Goal: Task Accomplishment & Management: Complete application form

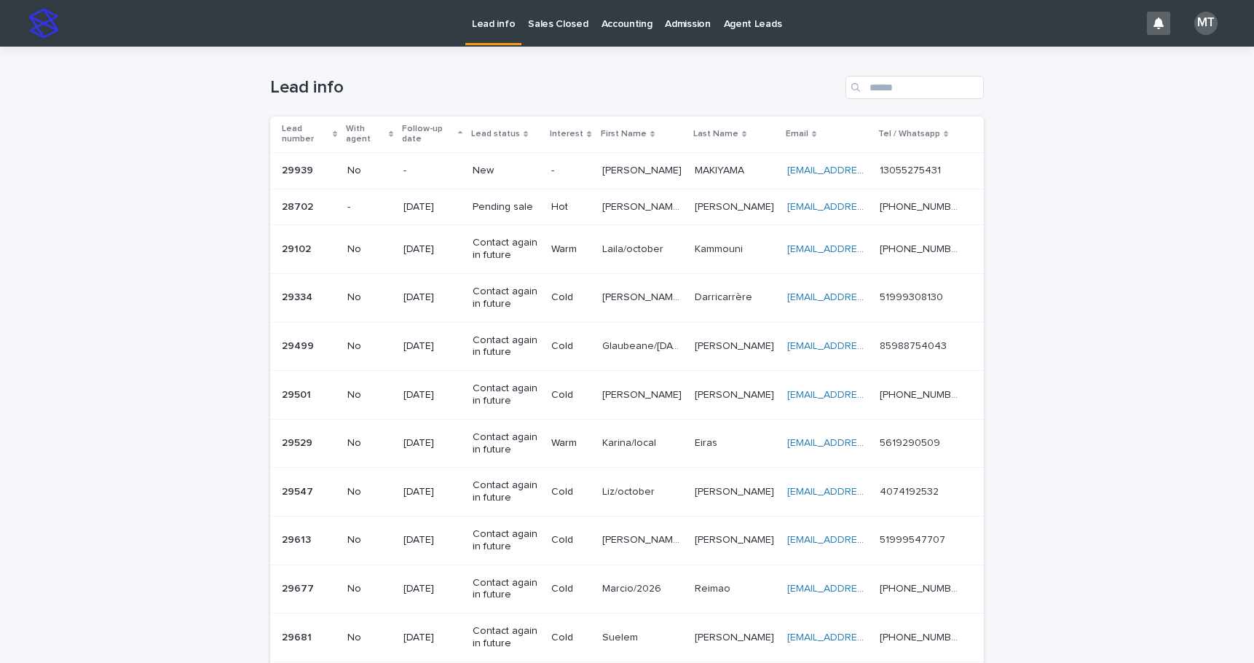
click at [632, 171] on p "[PERSON_NAME]" at bounding box center [643, 169] width 82 height 15
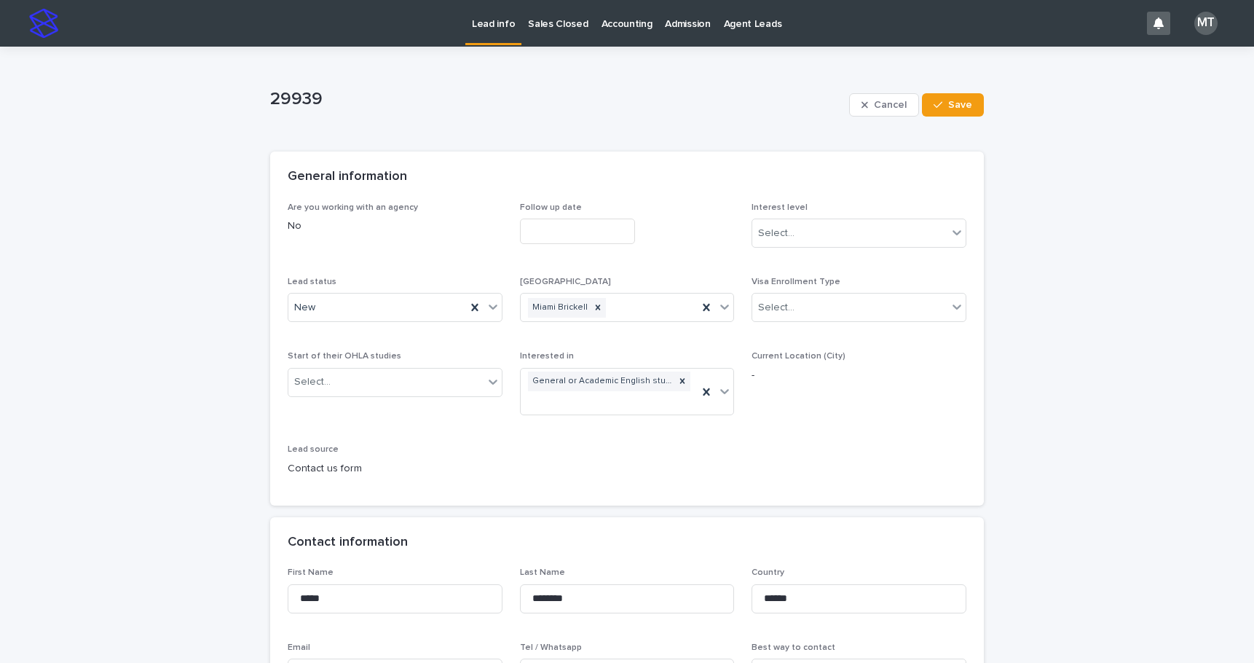
click at [545, 224] on input "text" at bounding box center [577, 230] width 115 height 25
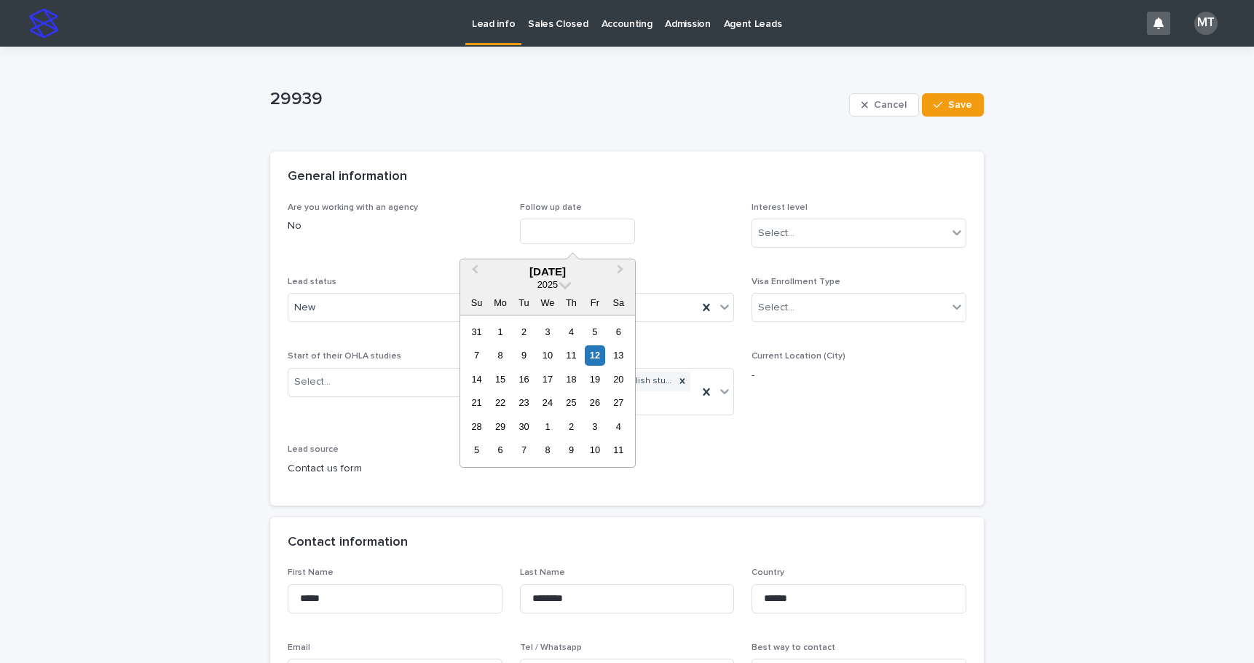
drag, startPoint x: 592, startPoint y: 355, endPoint x: 713, endPoint y: 285, distance: 140.0
click at [593, 355] on div "12" at bounding box center [595, 355] width 20 height 20
type input "**********"
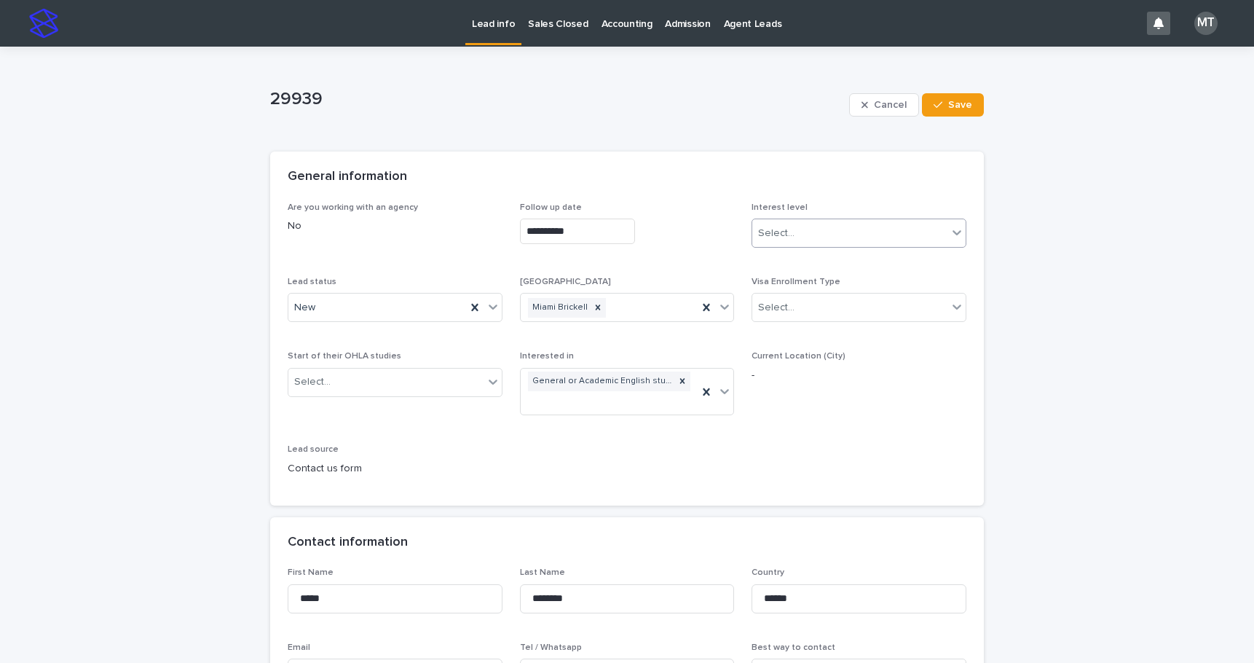
click at [770, 223] on div "Select..." at bounding box center [849, 233] width 195 height 24
click at [776, 306] on div "Cold" at bounding box center [853, 311] width 213 height 25
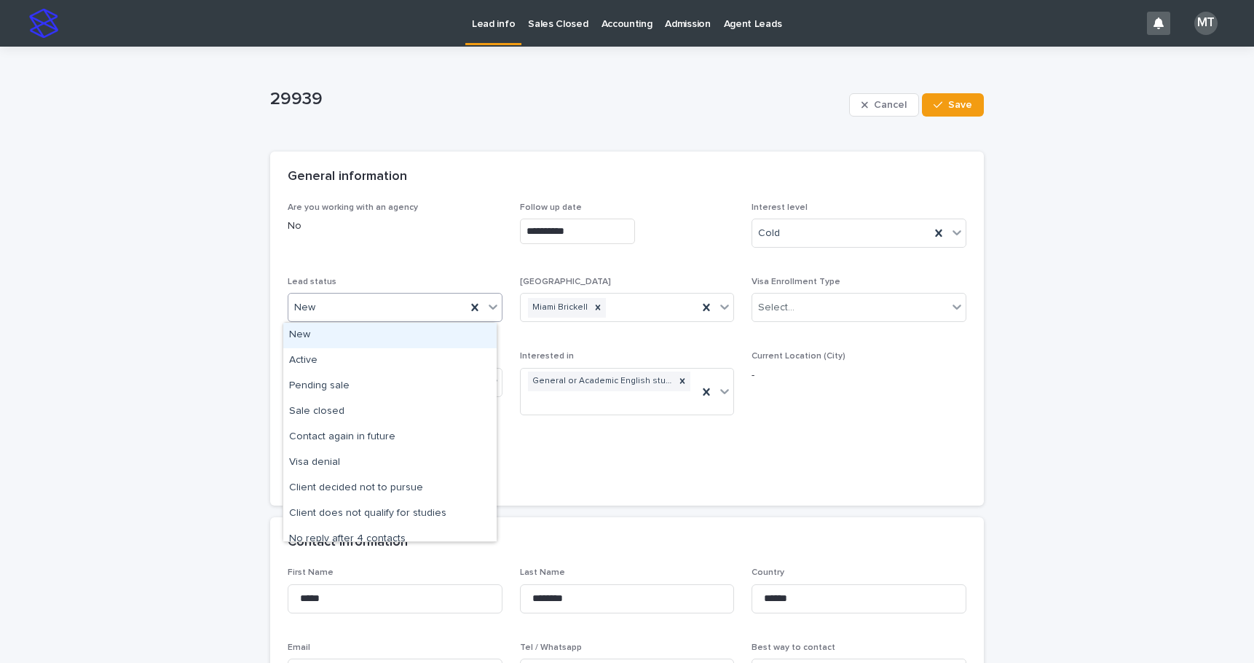
click at [350, 306] on div "New" at bounding box center [377, 308] width 178 height 24
click at [334, 358] on div "Active" at bounding box center [389, 360] width 213 height 25
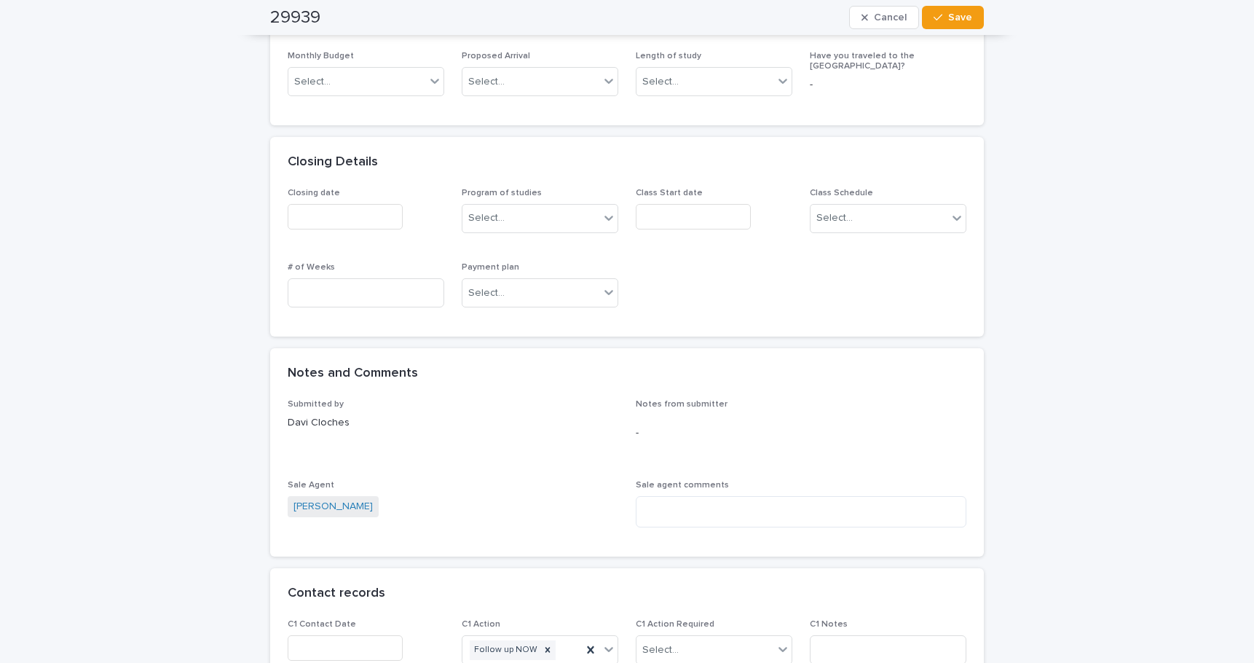
scroll to position [874, 0]
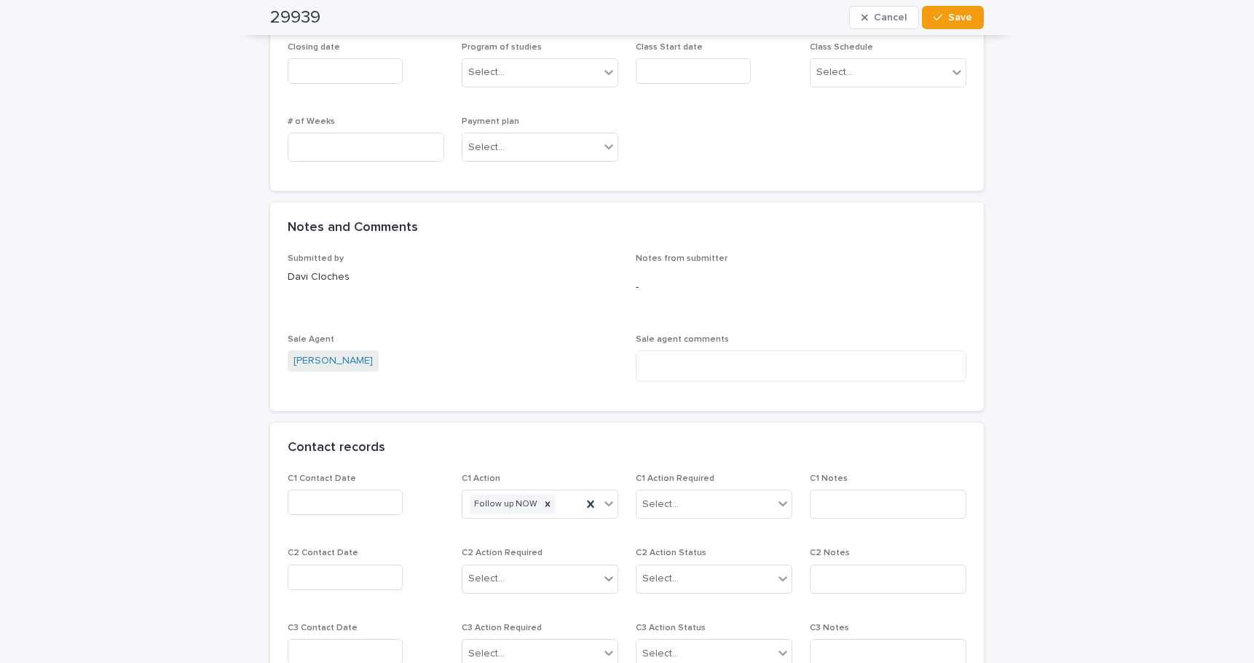
click at [307, 506] on input "text" at bounding box center [345, 501] width 115 height 25
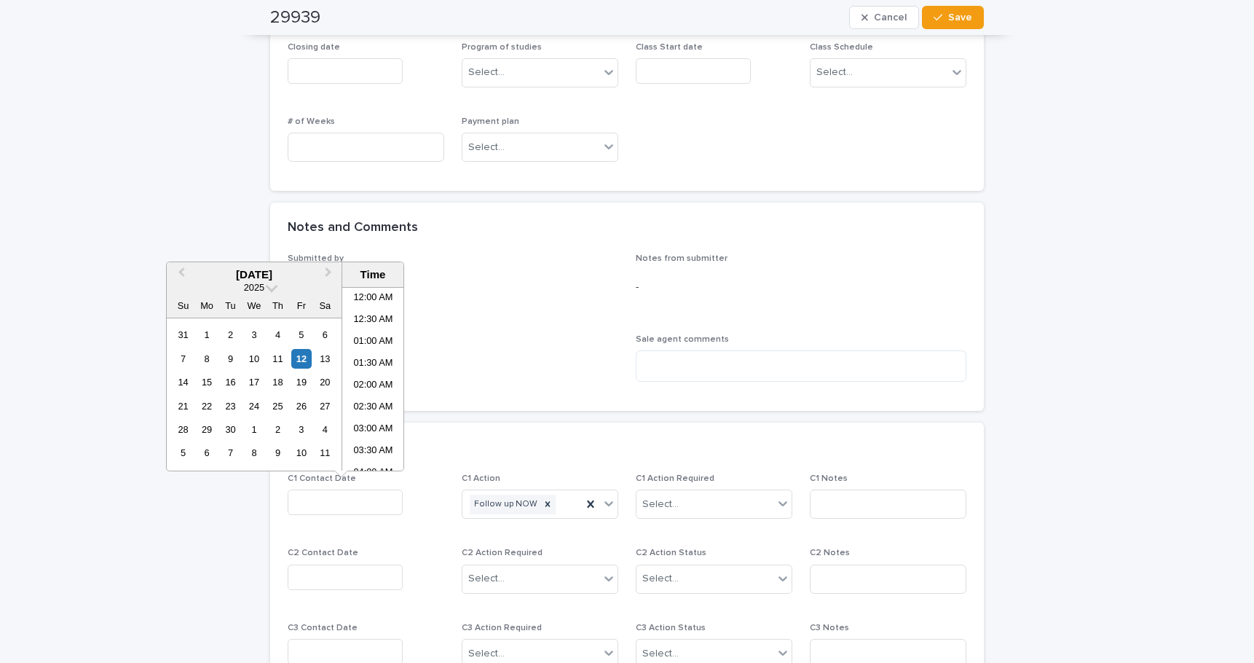
scroll to position [335, 0]
click at [376, 374] on li "09:30 AM" at bounding box center [373, 379] width 62 height 22
type input "**********"
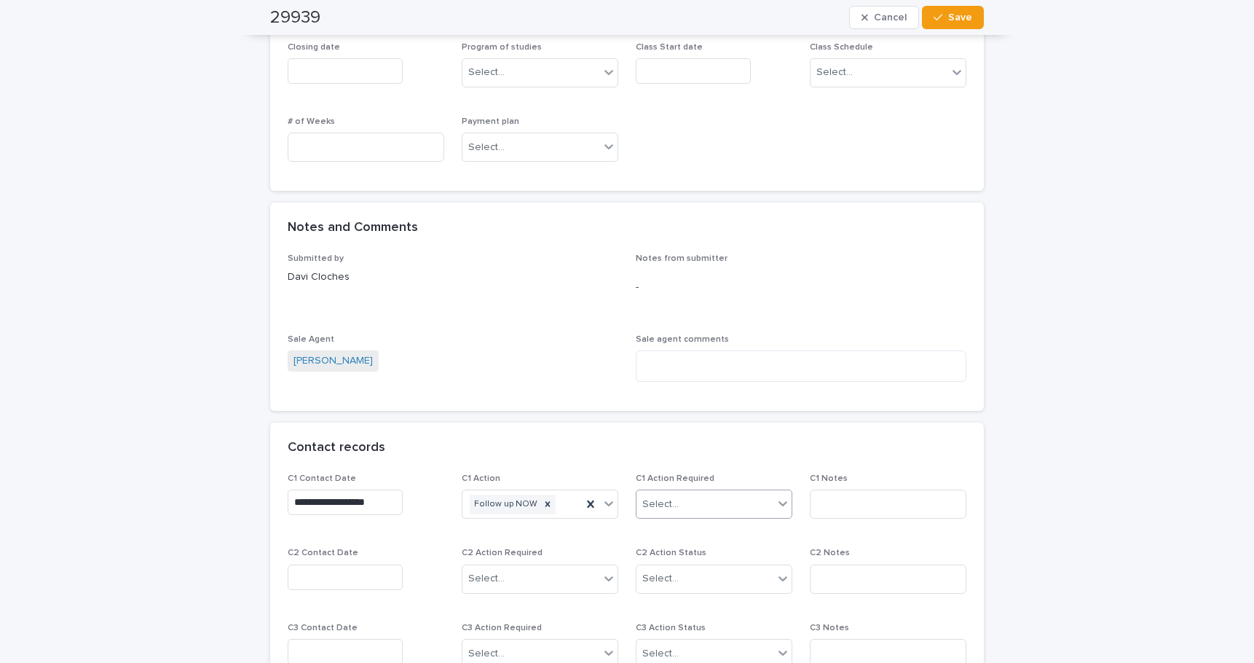
click at [691, 502] on div "Select..." at bounding box center [704, 504] width 137 height 24
drag, startPoint x: 674, startPoint y: 543, endPoint x: 865, endPoint y: 483, distance: 199.9
click at [671, 557] on div "Completed" at bounding box center [708, 557] width 155 height 25
click at [851, 491] on input at bounding box center [888, 503] width 157 height 29
type input "*****"
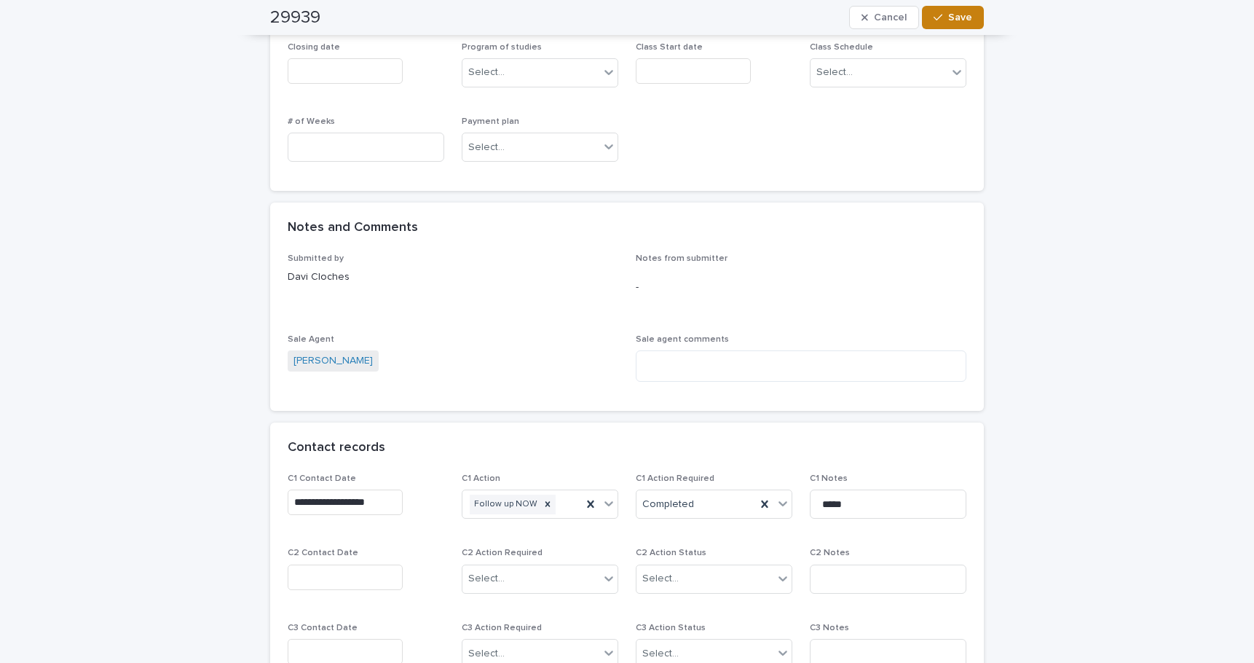
click at [966, 21] on span "Save" at bounding box center [960, 17] width 24 height 10
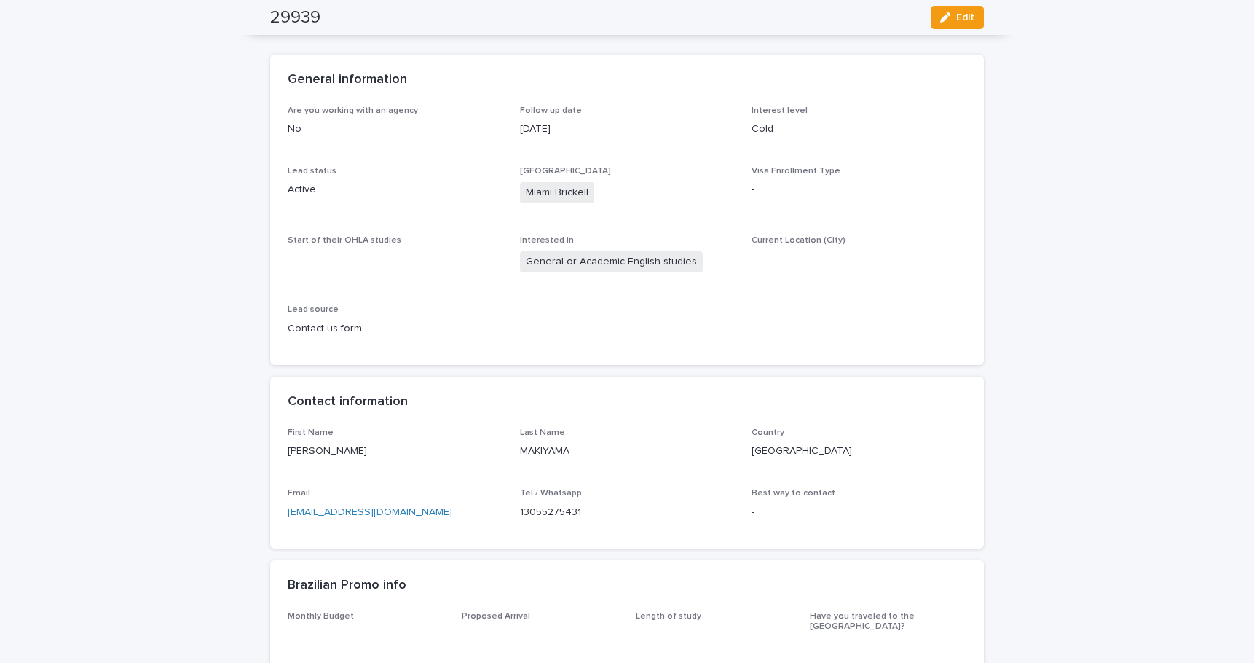
scroll to position [0, 0]
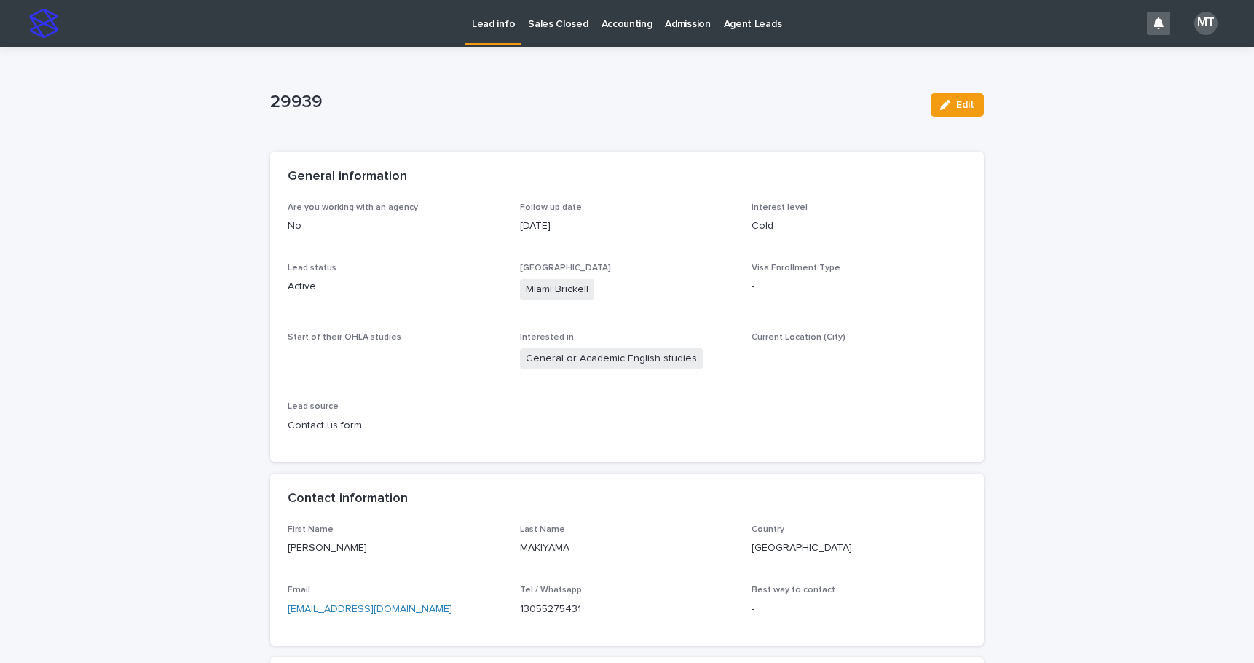
click at [489, 23] on p "Lead info" at bounding box center [493, 15] width 43 height 31
